Goal: Find specific page/section: Find specific page/section

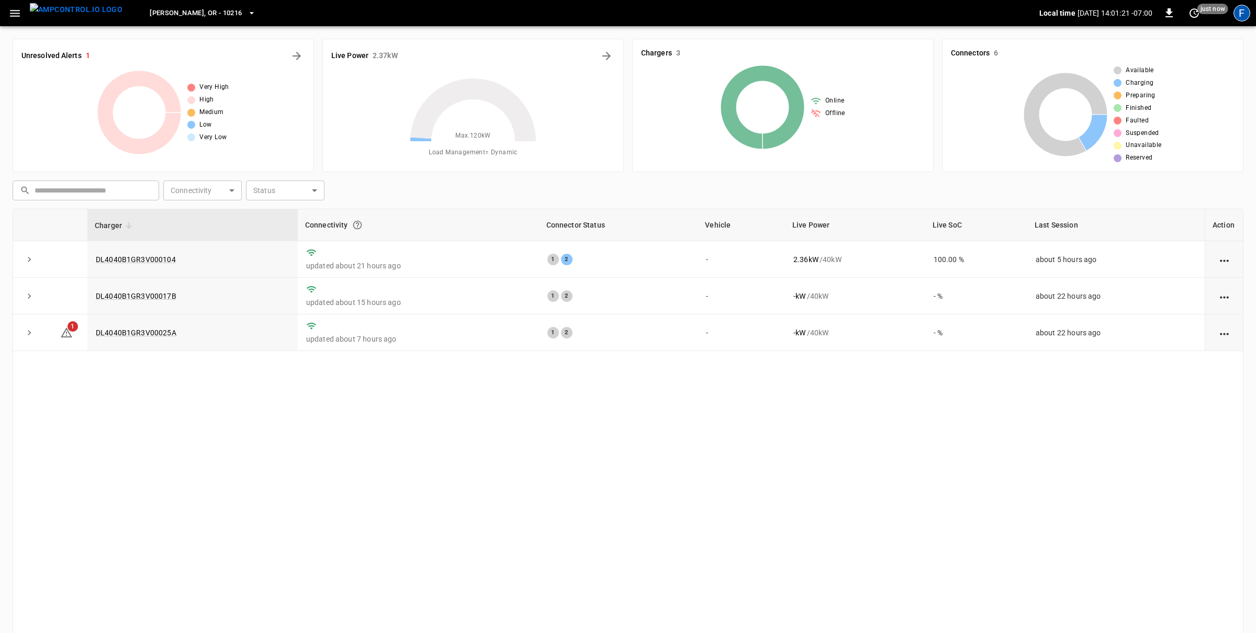
click at [1236, 18] on div "F" at bounding box center [1242, 13] width 17 height 17
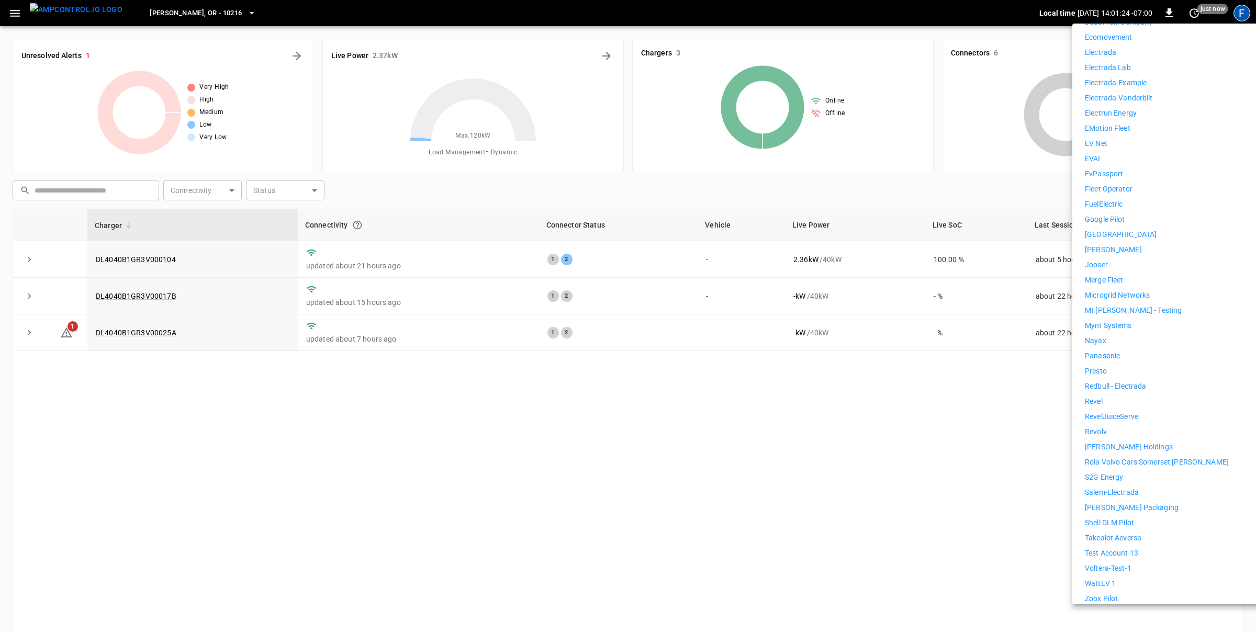
scroll to position [479, 0]
drag, startPoint x: 1091, startPoint y: 154, endPoint x: 577, endPoint y: 255, distance: 523.8
click at [1091, 154] on p "EVAI" at bounding box center [1093, 159] width 16 height 11
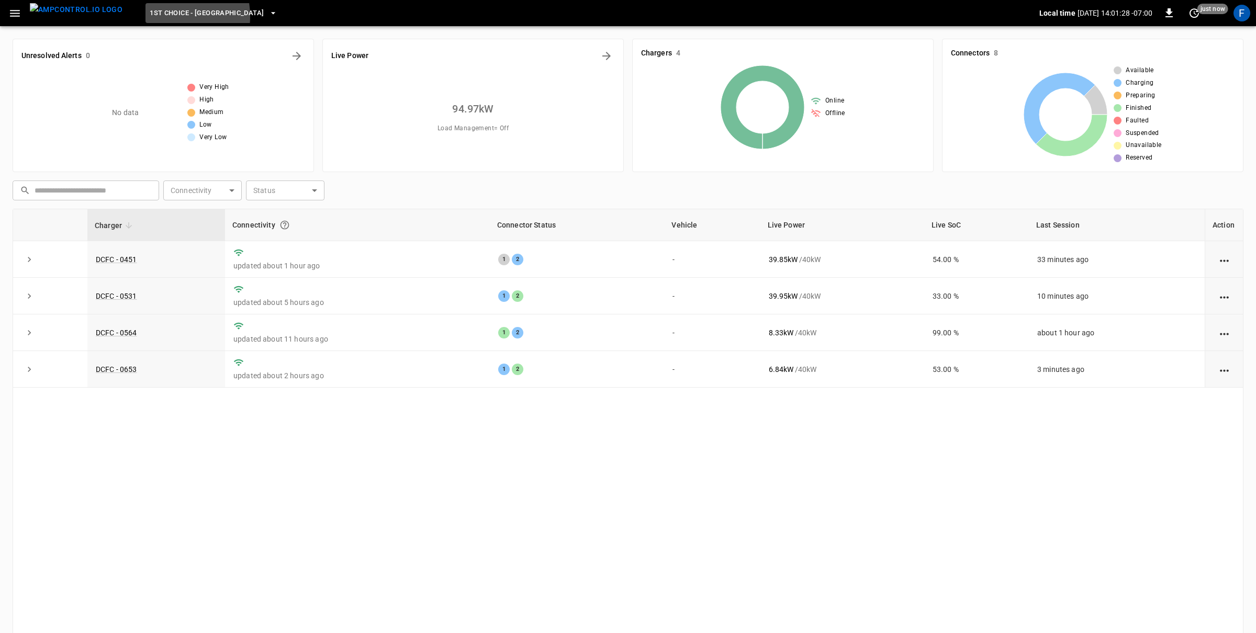
click at [150, 16] on span "1st Choice - [GEOGRAPHIC_DATA]" at bounding box center [207, 13] width 114 height 12
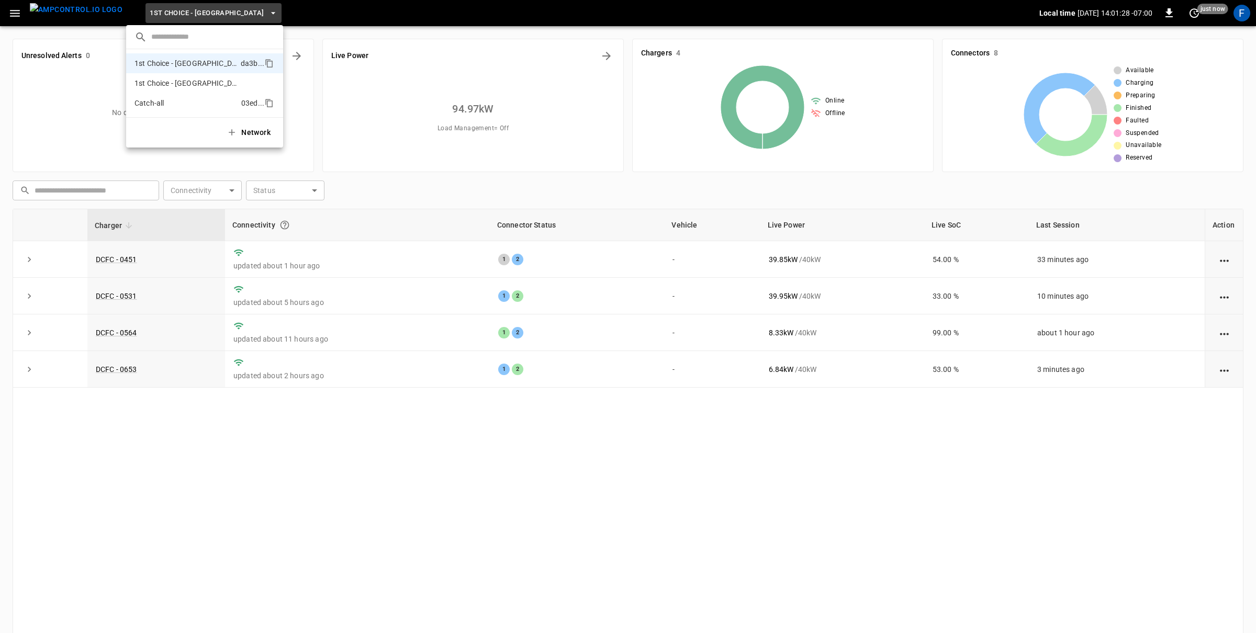
click at [149, 101] on p "Catch-all" at bounding box center [186, 103] width 103 height 10
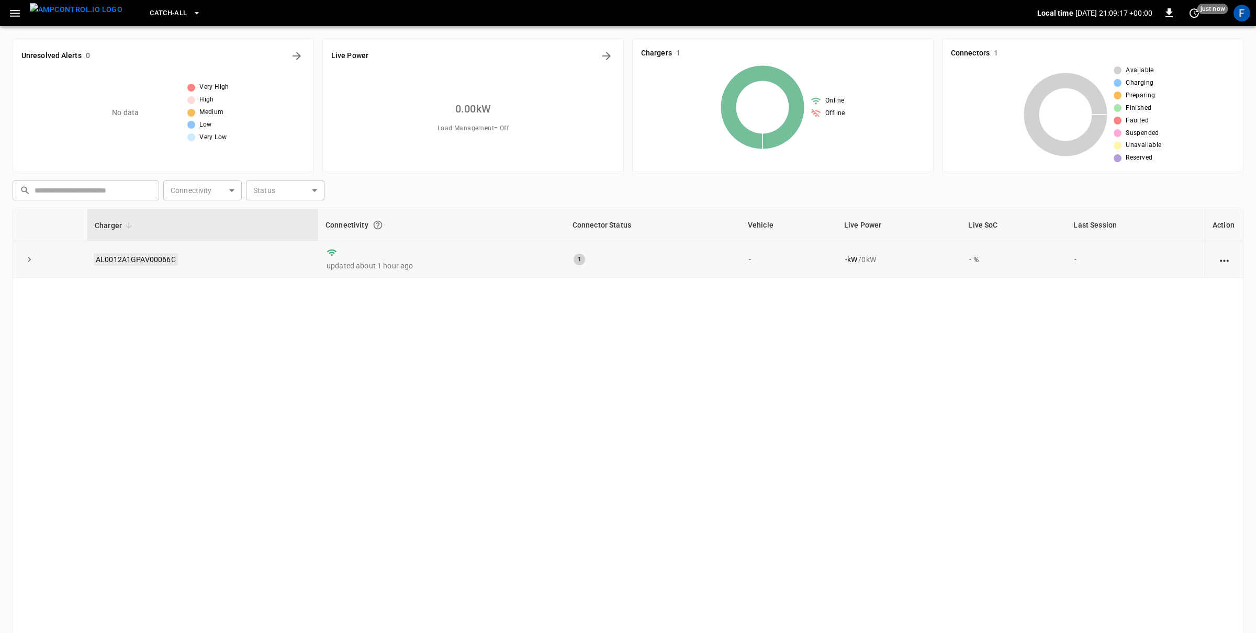
click at [158, 260] on link "AL0012A1GPAV00066C" at bounding box center [136, 259] width 84 height 13
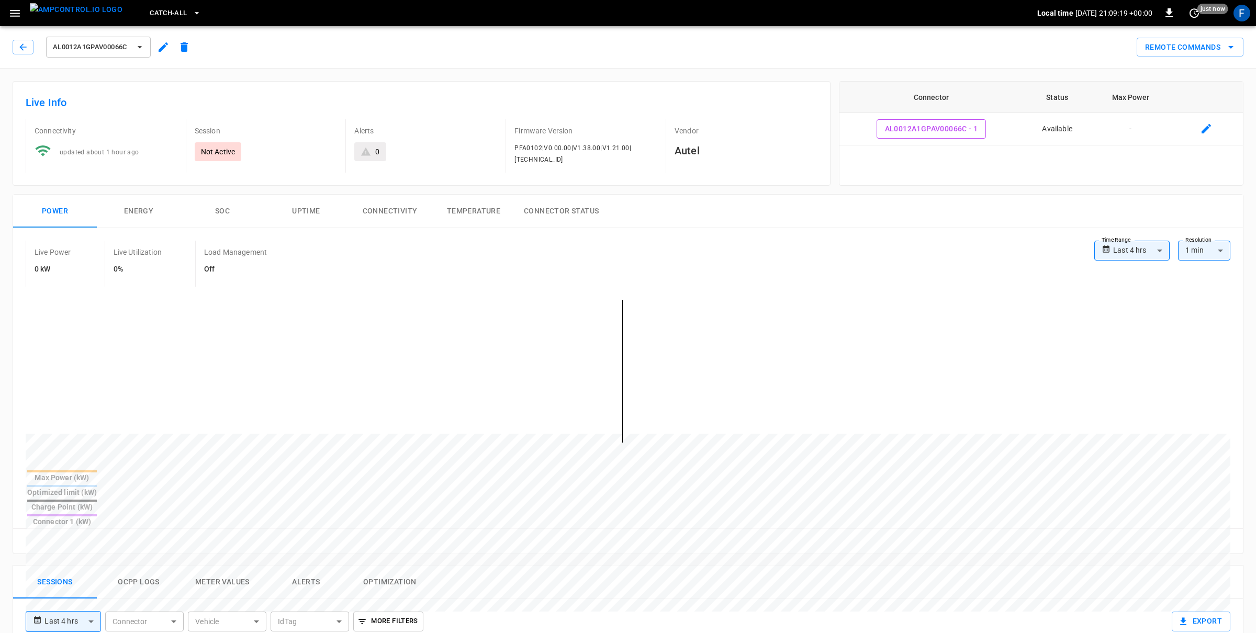
click at [86, 15] on img "menu" at bounding box center [76, 9] width 93 height 13
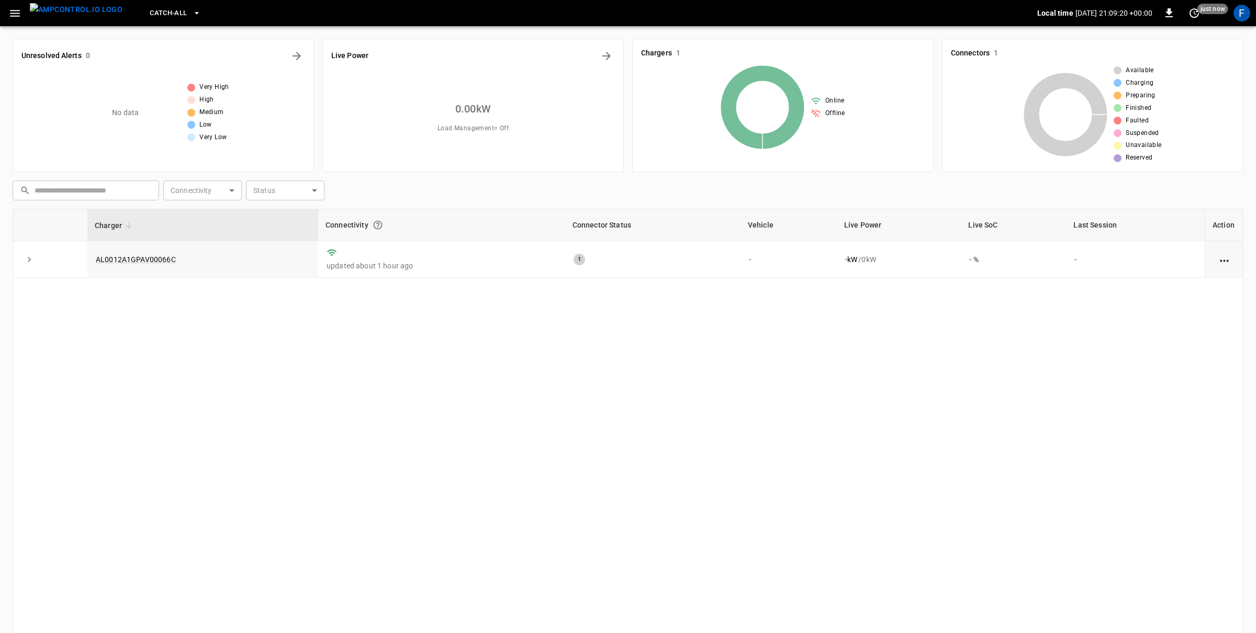
click at [18, 12] on icon "button" at bounding box center [14, 13] width 13 height 13
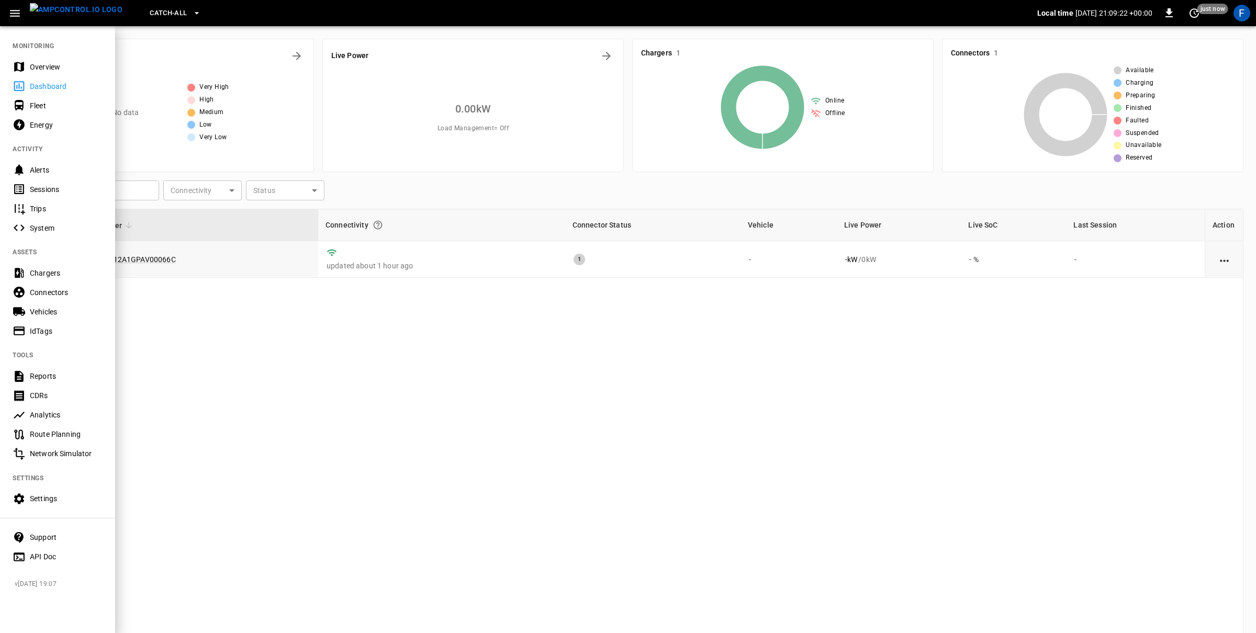
click at [74, 280] on div "Chargers" at bounding box center [57, 272] width 115 height 19
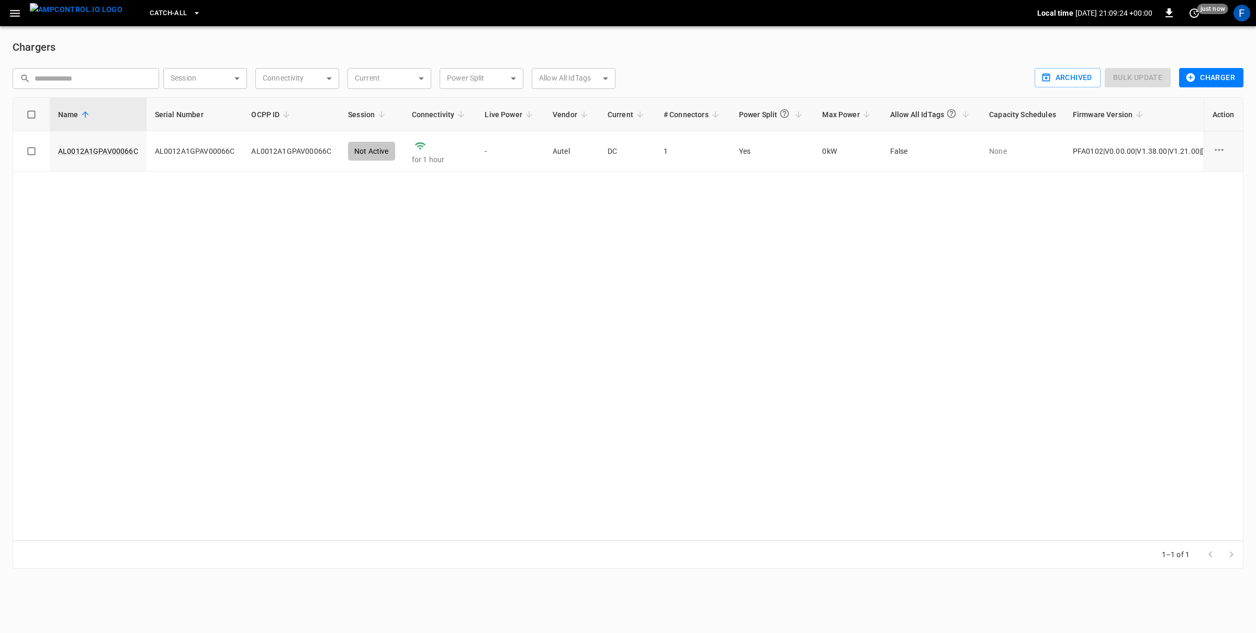
click at [131, 14] on div "Catch-all" at bounding box center [584, 13] width 907 height 25
click at [148, 23] on button "Catch-all" at bounding box center [175, 13] width 59 height 20
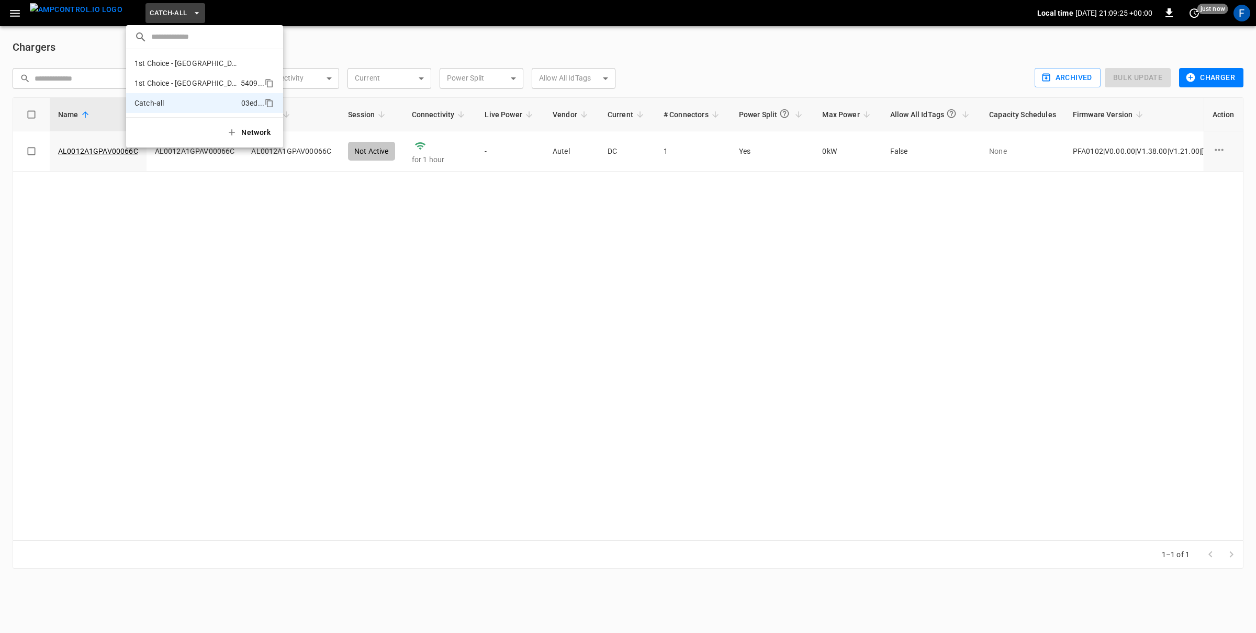
click at [178, 81] on p "1st Choice - [GEOGRAPHIC_DATA][PERSON_NAME]" at bounding box center [186, 83] width 102 height 10
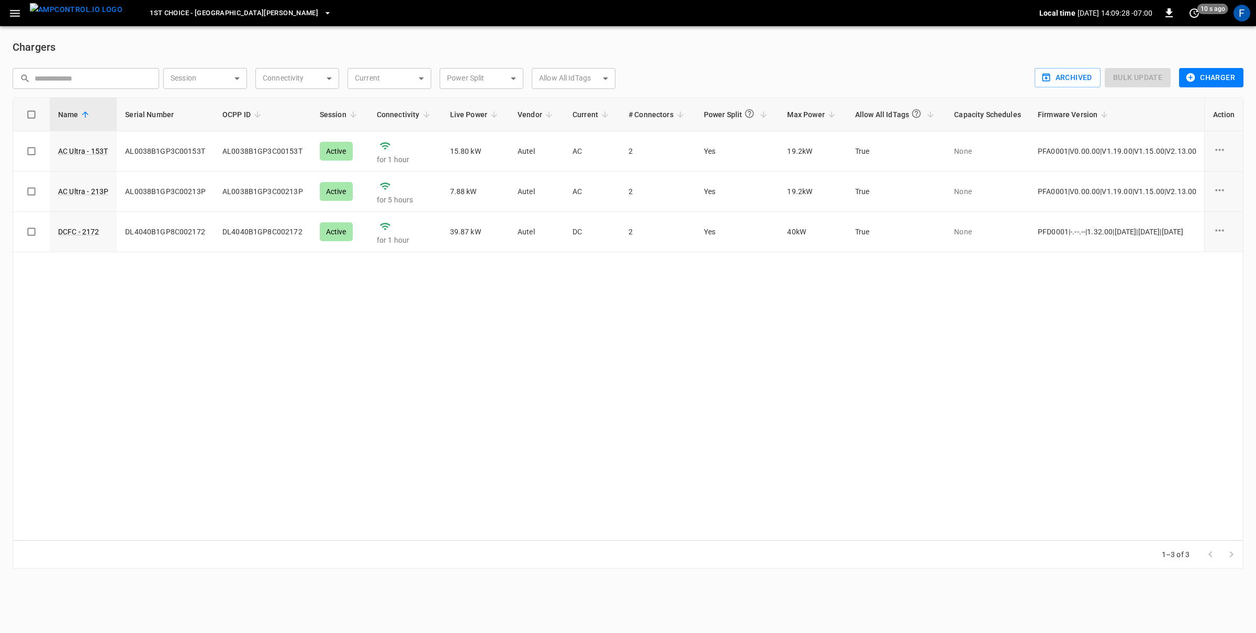
click at [162, 14] on span "1st Choice - [GEOGRAPHIC_DATA][PERSON_NAME]" at bounding box center [234, 13] width 169 height 12
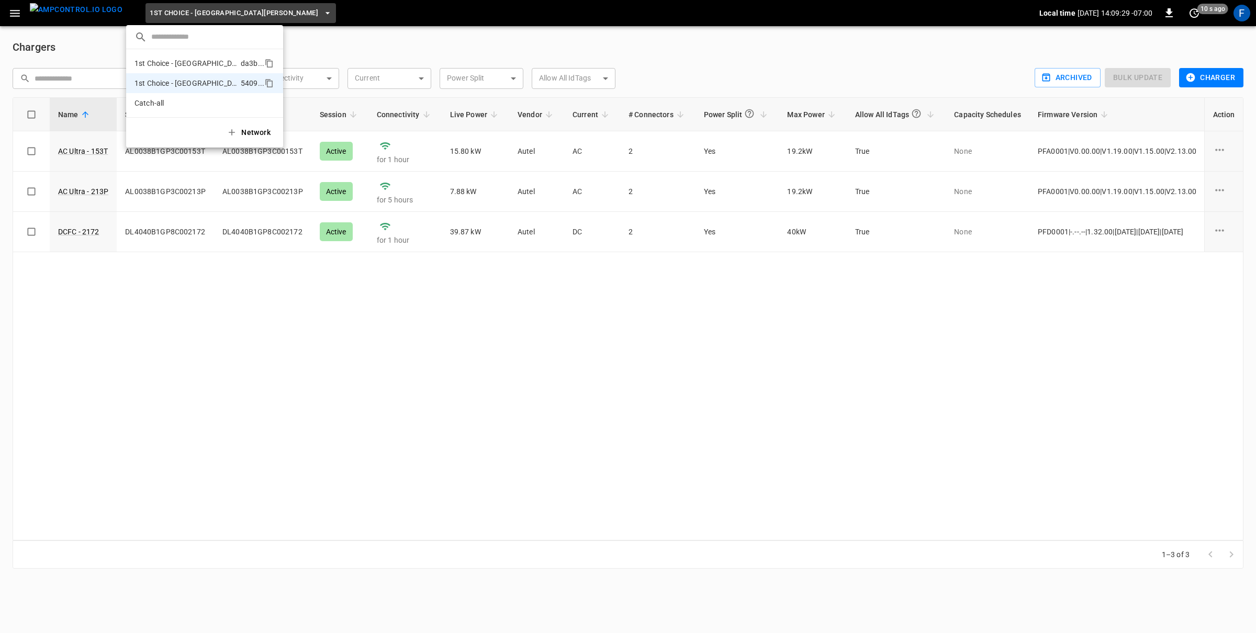
click at [168, 60] on p "1st Choice - [GEOGRAPHIC_DATA]" at bounding box center [186, 63] width 102 height 10
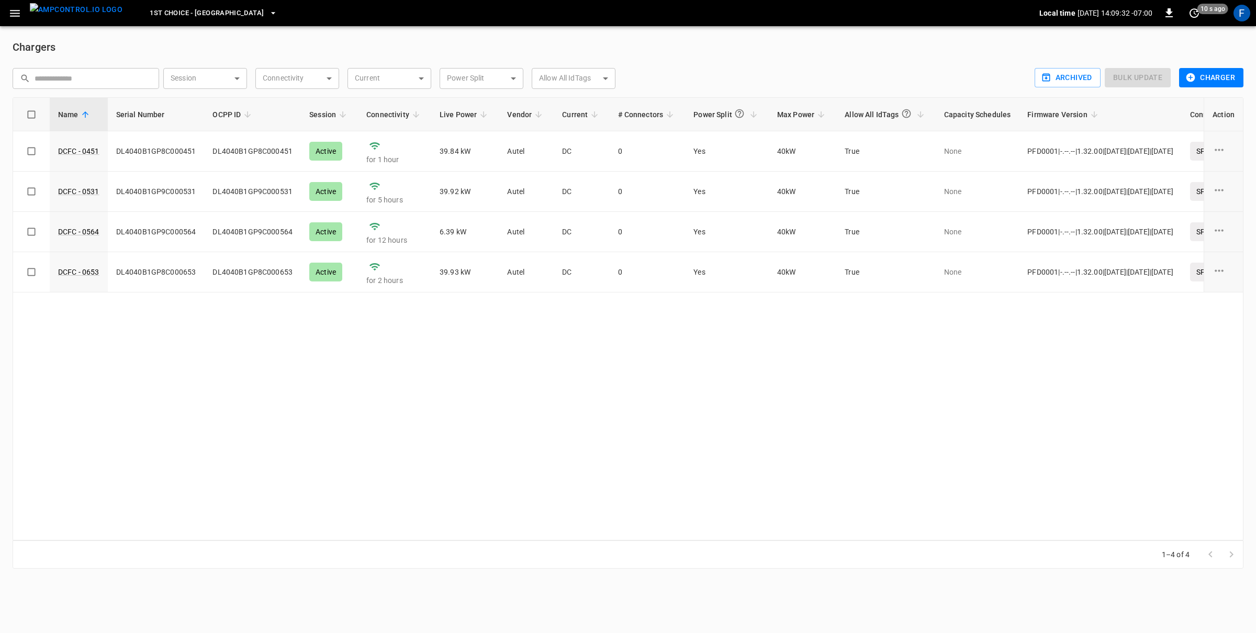
click at [87, 16] on img "menu" at bounding box center [76, 9] width 93 height 13
